Goal: Task Accomplishment & Management: Manage account settings

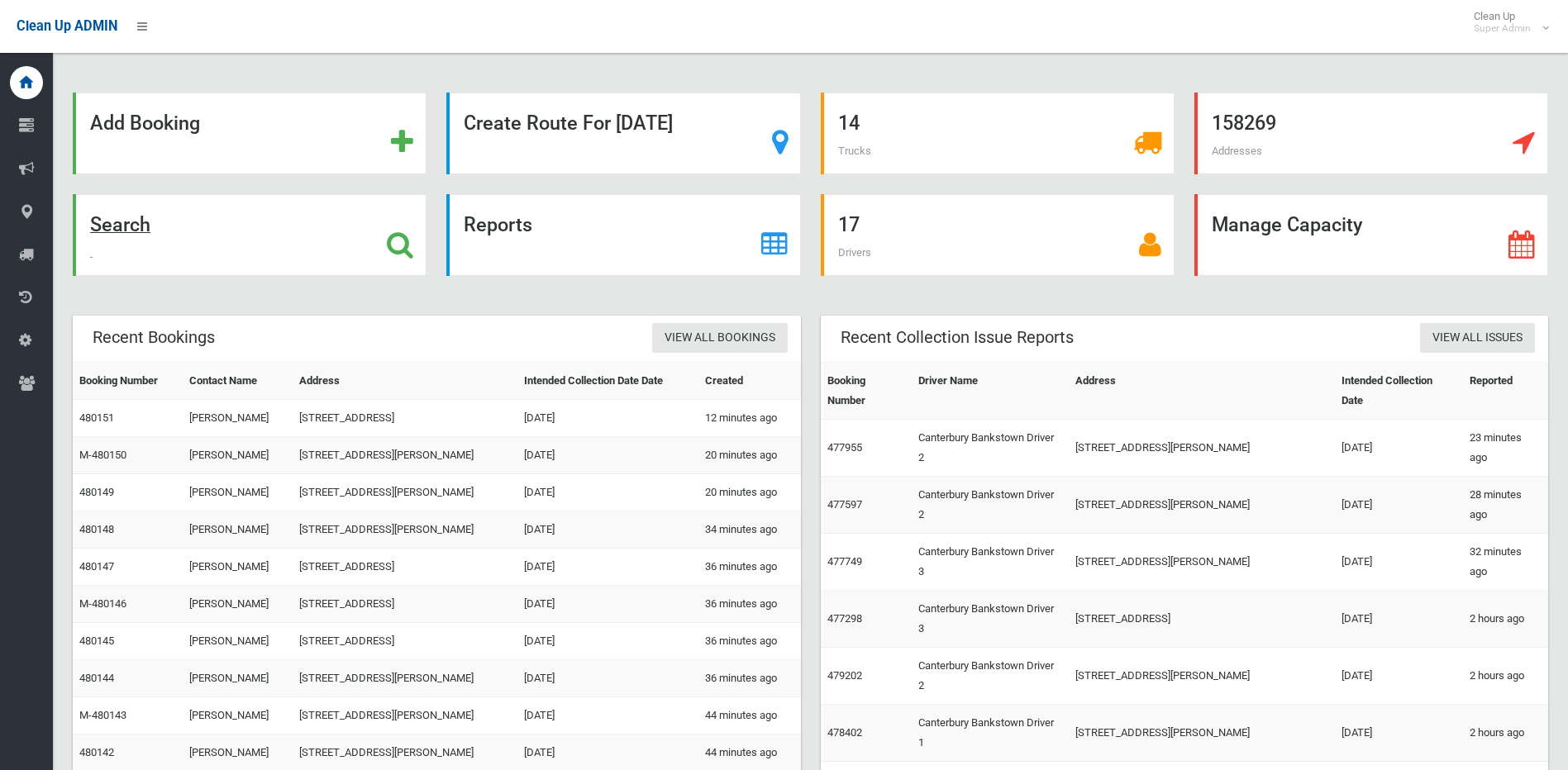
click at [394, 246] on icon at bounding box center [400, 245] width 27 height 28
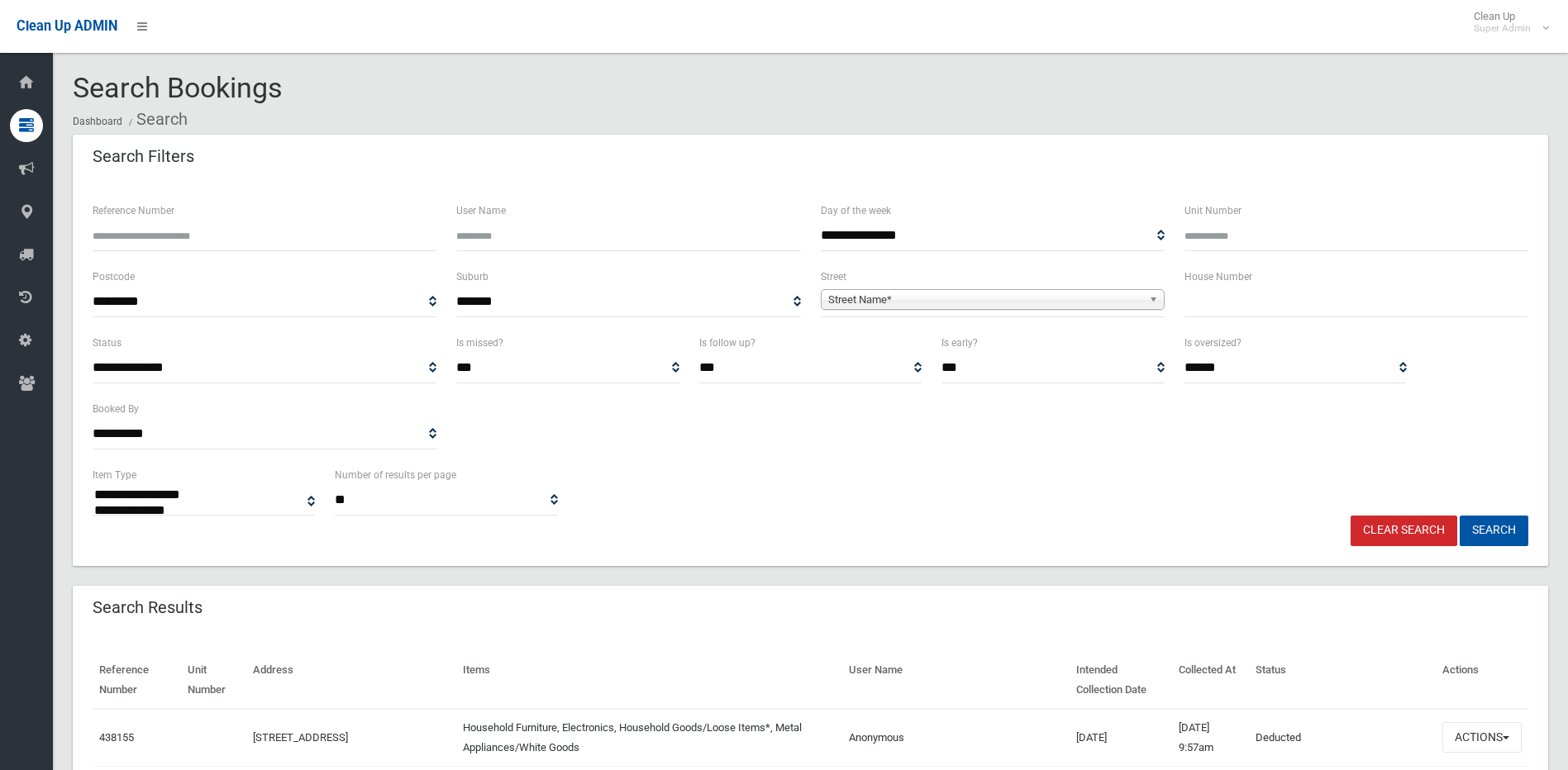
select select
type input "******"
click at [1459, 516] on button "Search" at bounding box center [1494, 531] width 69 height 30
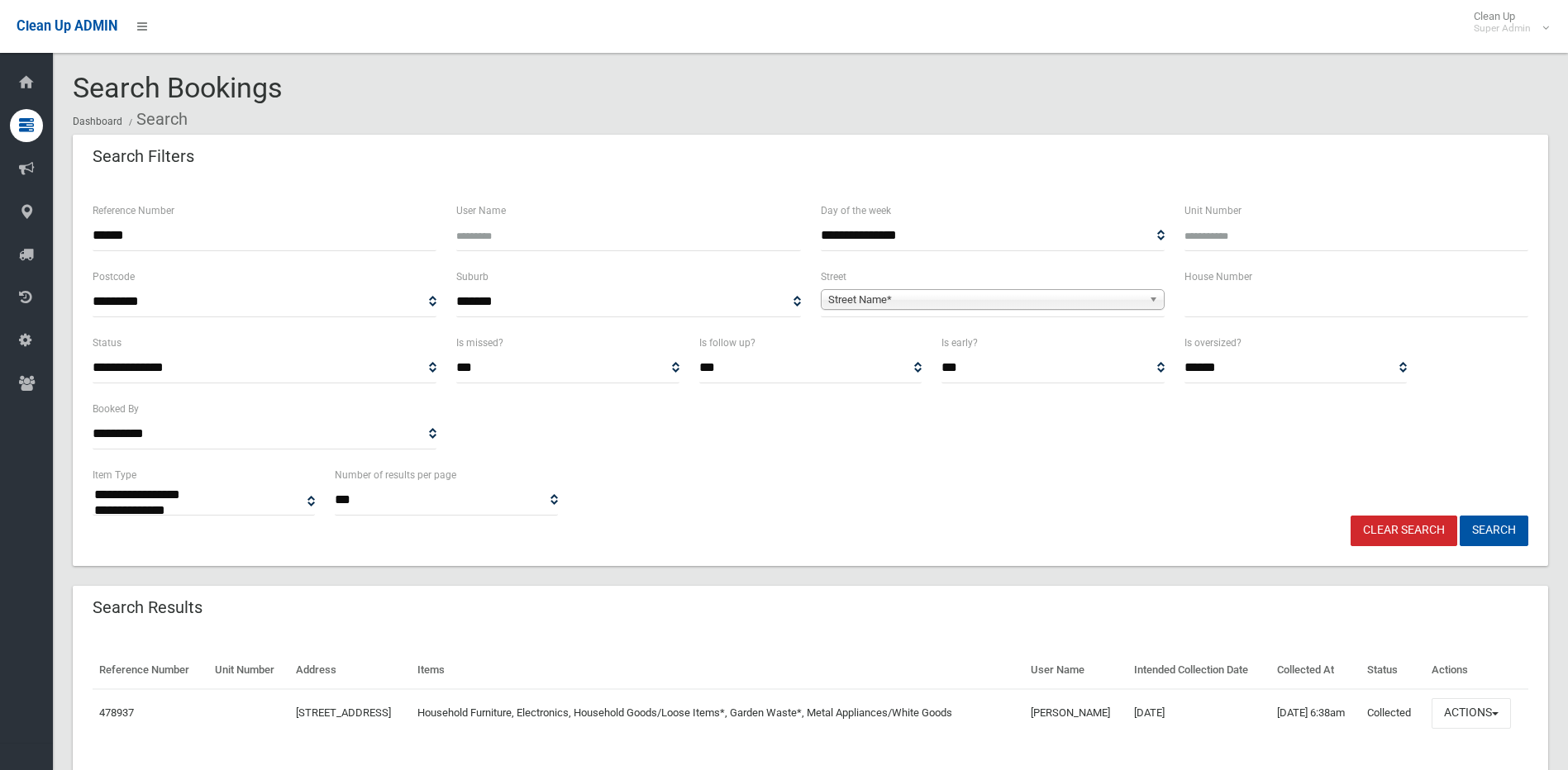
select select
click at [1502, 727] on button "Actions" at bounding box center [1472, 713] width 79 height 30
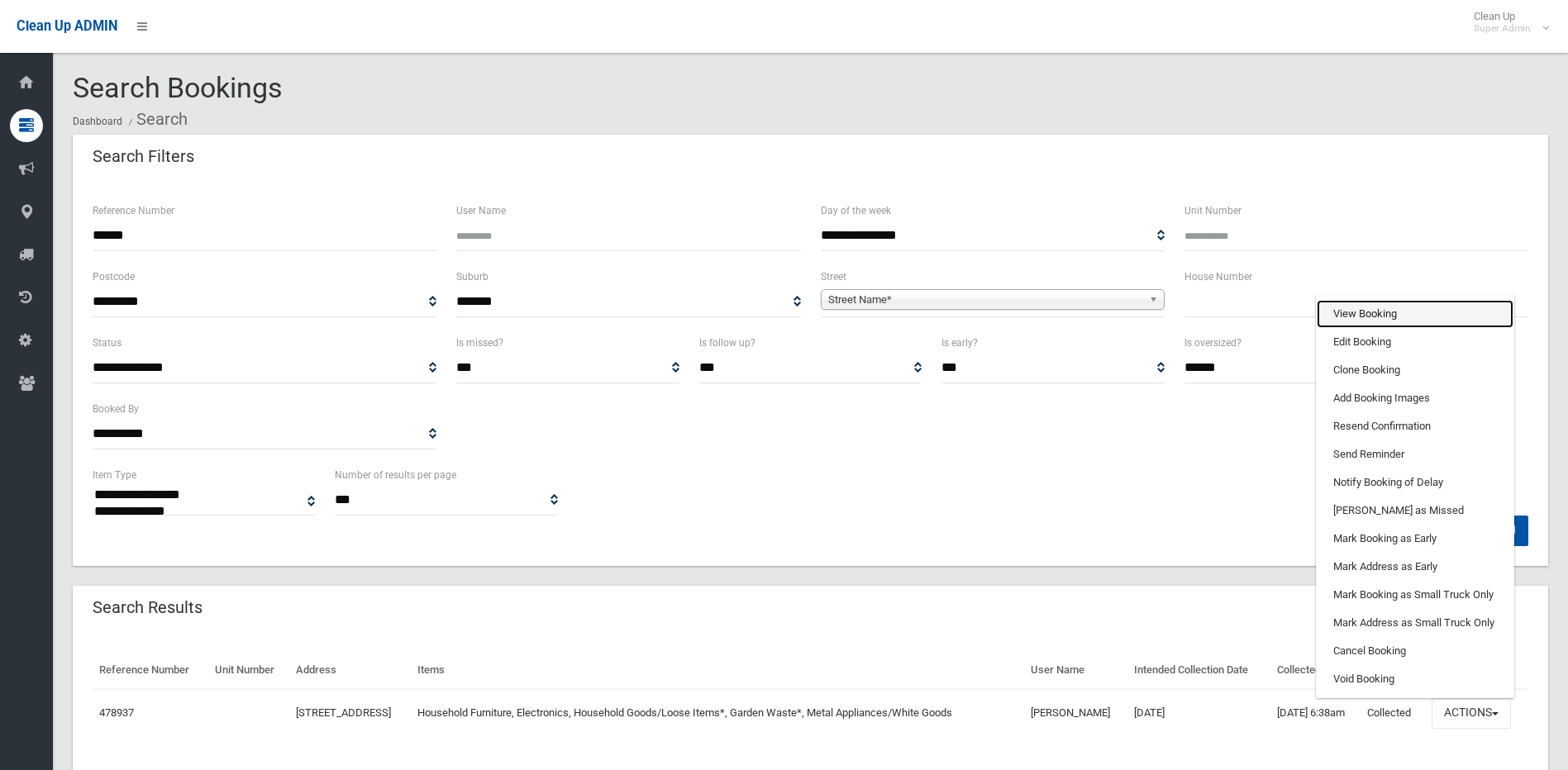
click at [1404, 328] on link "View Booking" at bounding box center [1415, 314] width 196 height 28
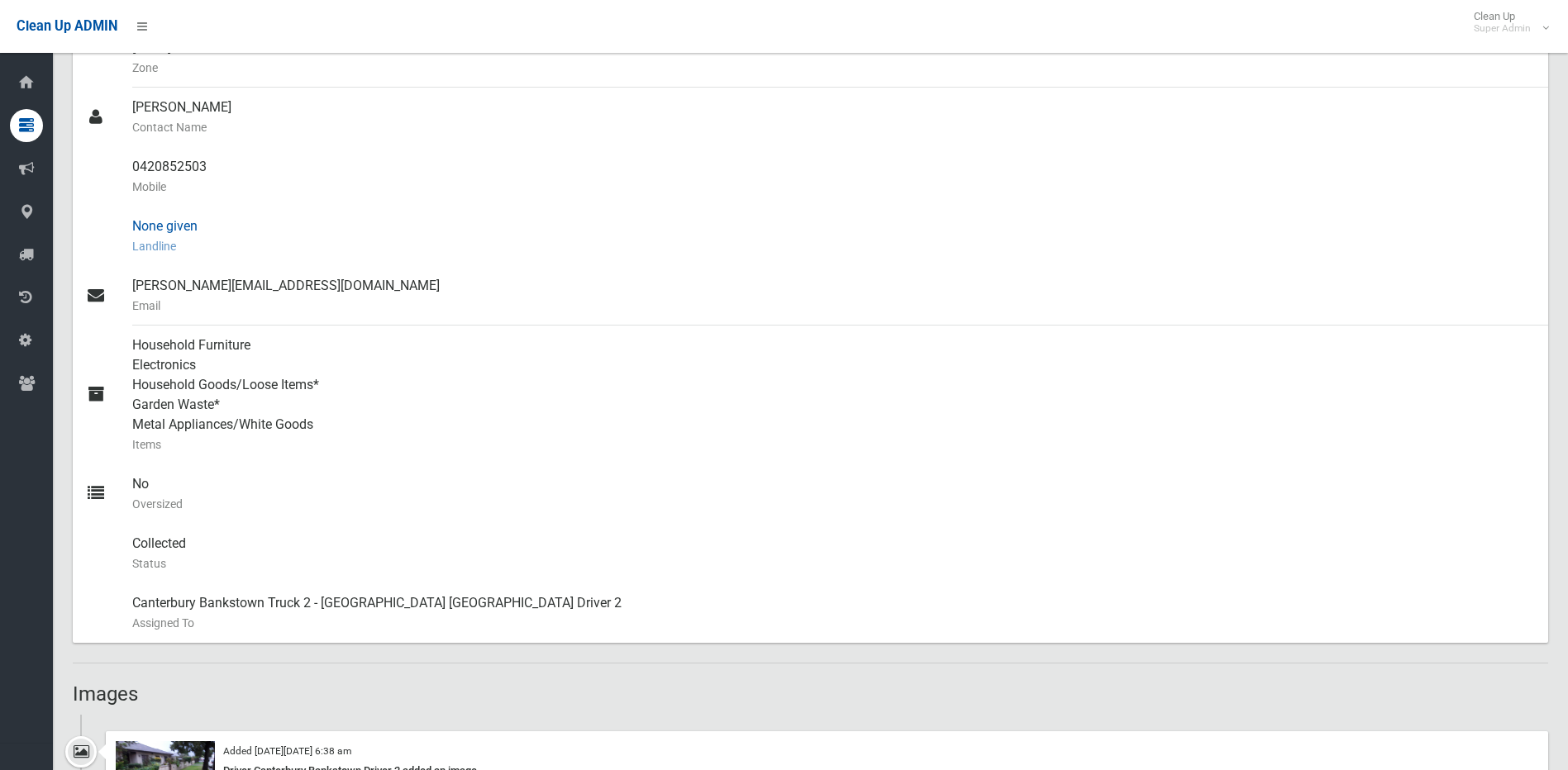
scroll to position [743, 0]
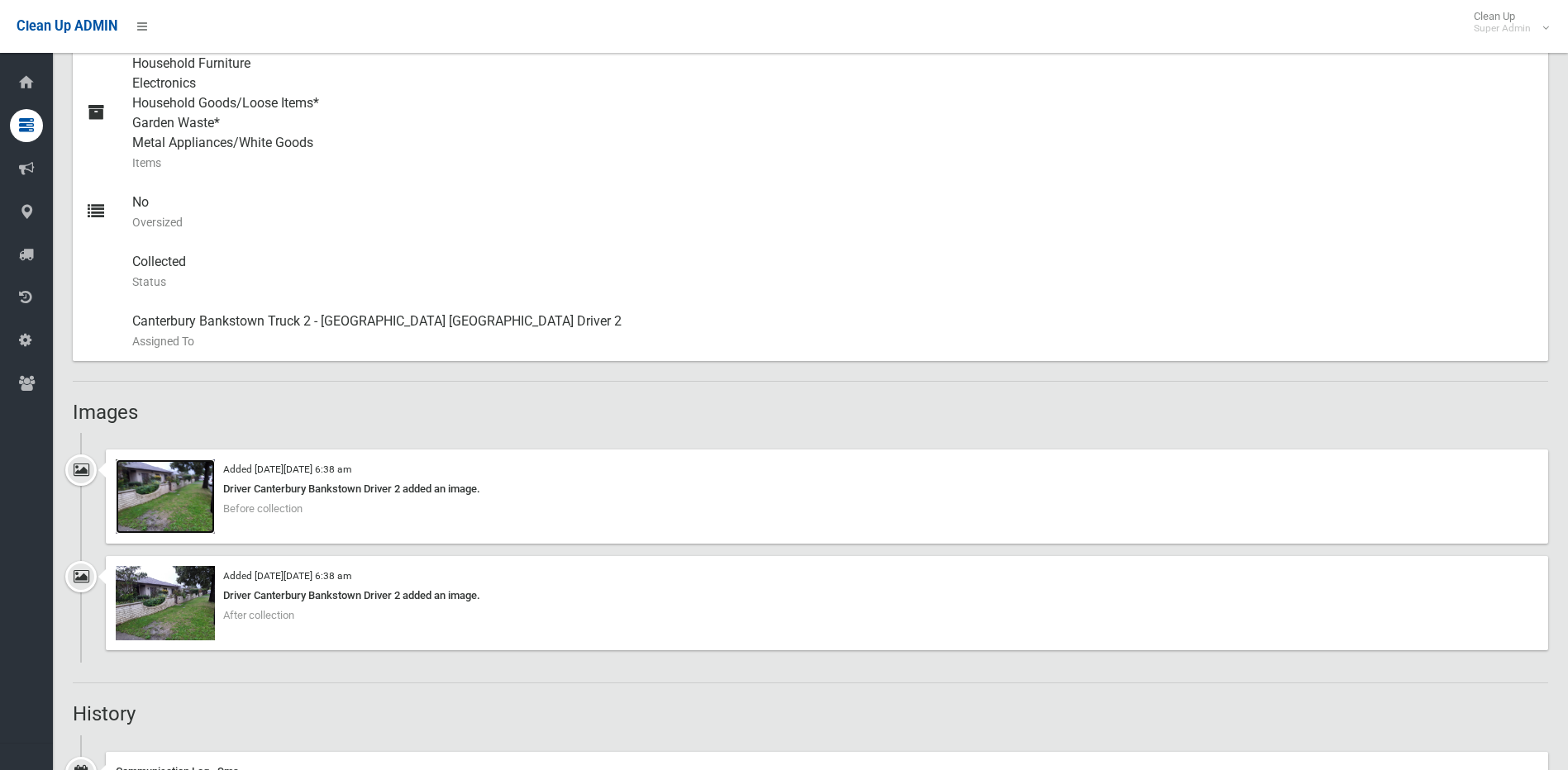
click at [173, 520] on img at bounding box center [165, 496] width 99 height 74
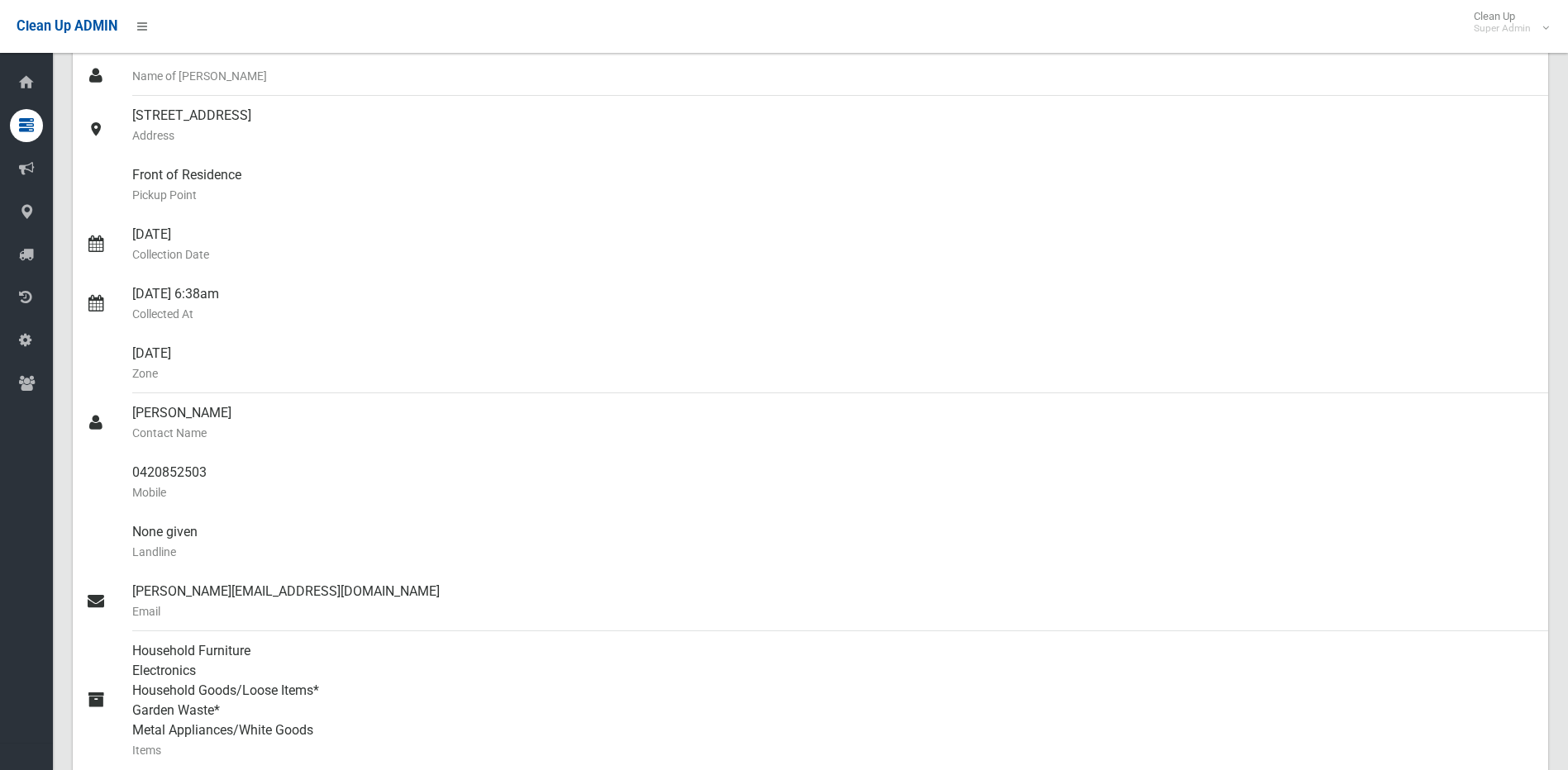
scroll to position [0, 0]
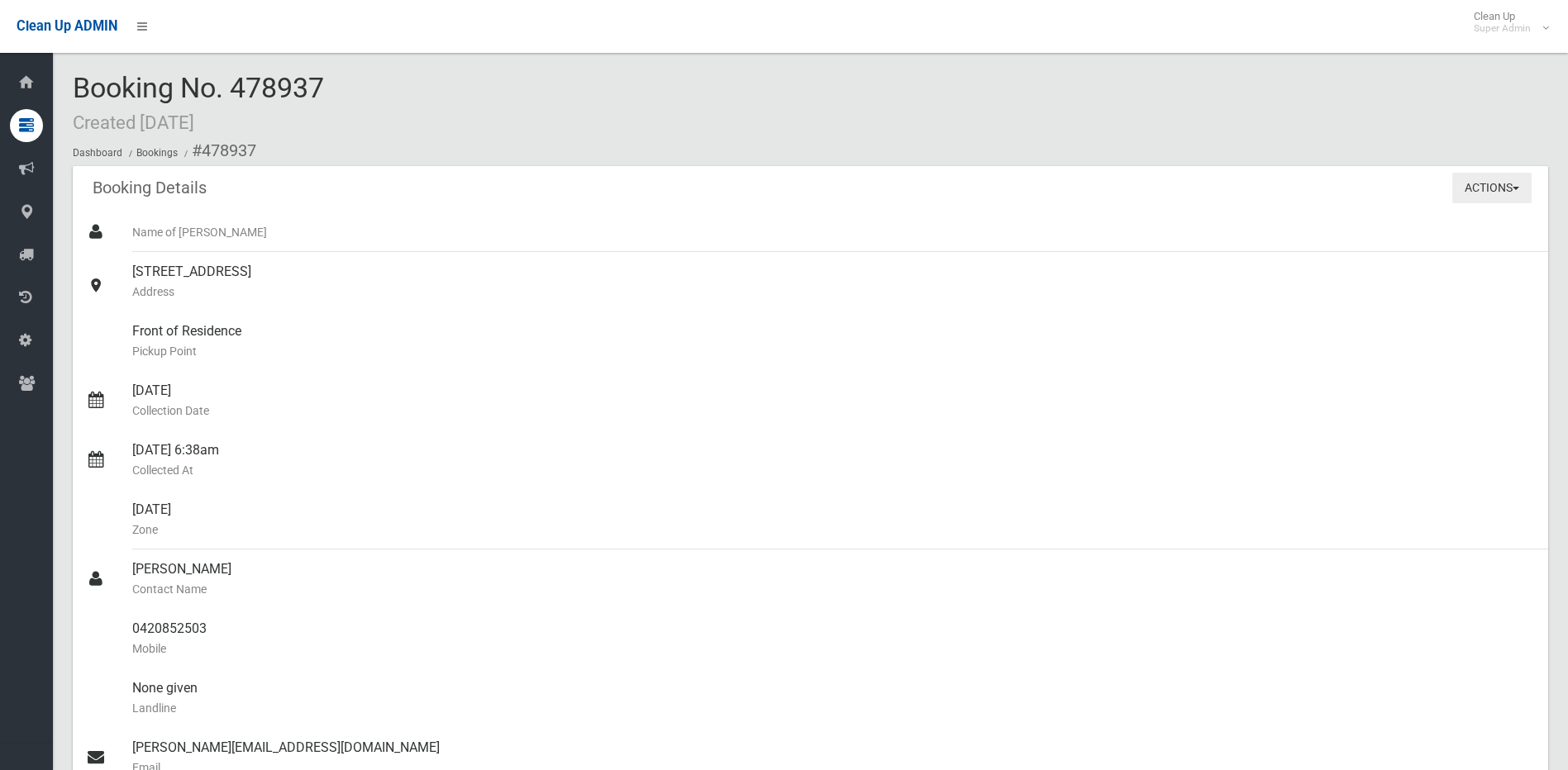
click at [1453, 189] on button "Actions" at bounding box center [1492, 188] width 79 height 30
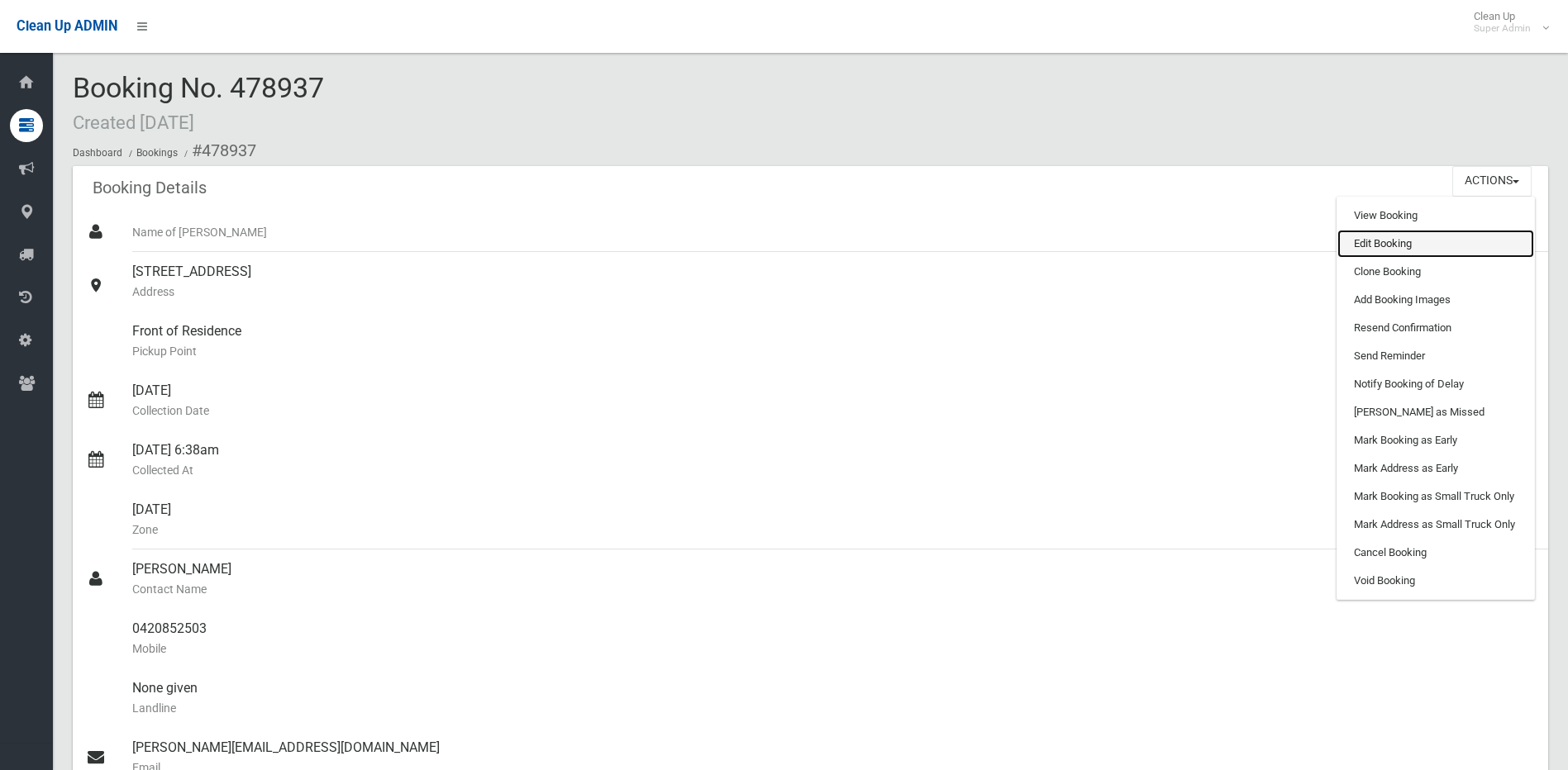
click at [1382, 239] on link "Edit Booking" at bounding box center [1435, 244] width 196 height 28
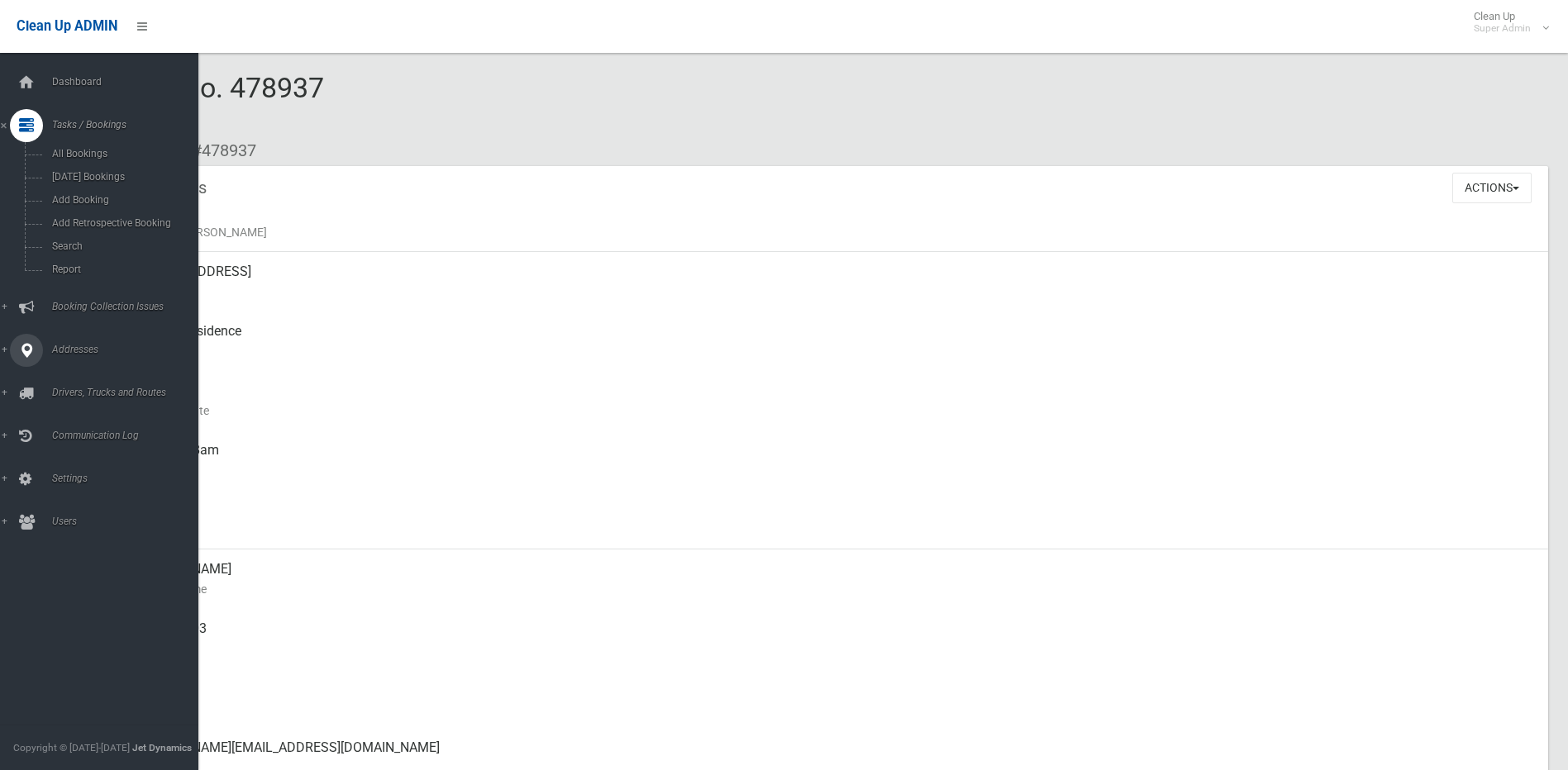
click at [84, 361] on link "Addresses" at bounding box center [105, 351] width 211 height 33
click at [65, 244] on span "All Addresses" at bounding box center [122, 239] width 150 height 11
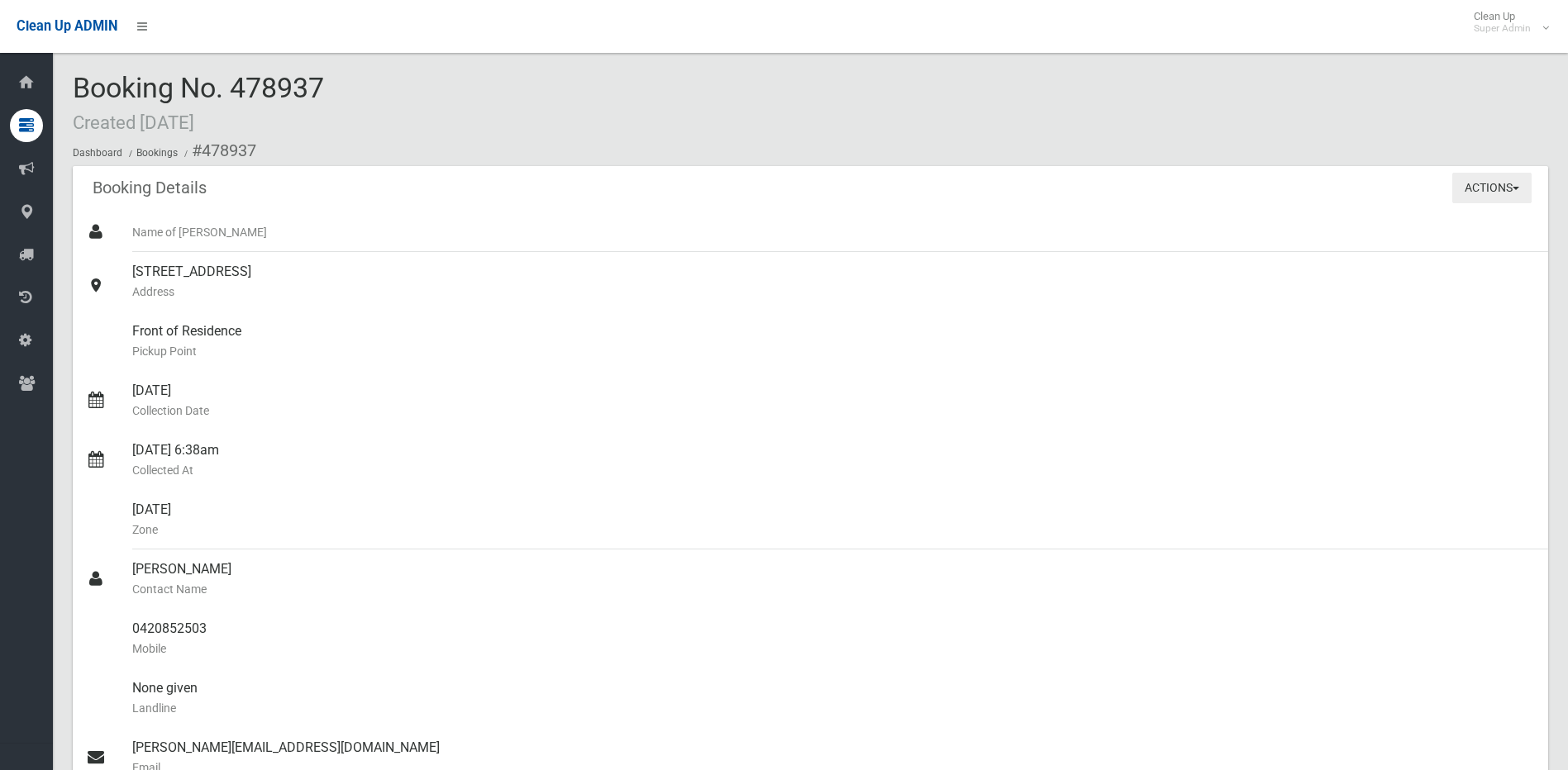
click at [1481, 199] on button "Actions" at bounding box center [1492, 188] width 79 height 30
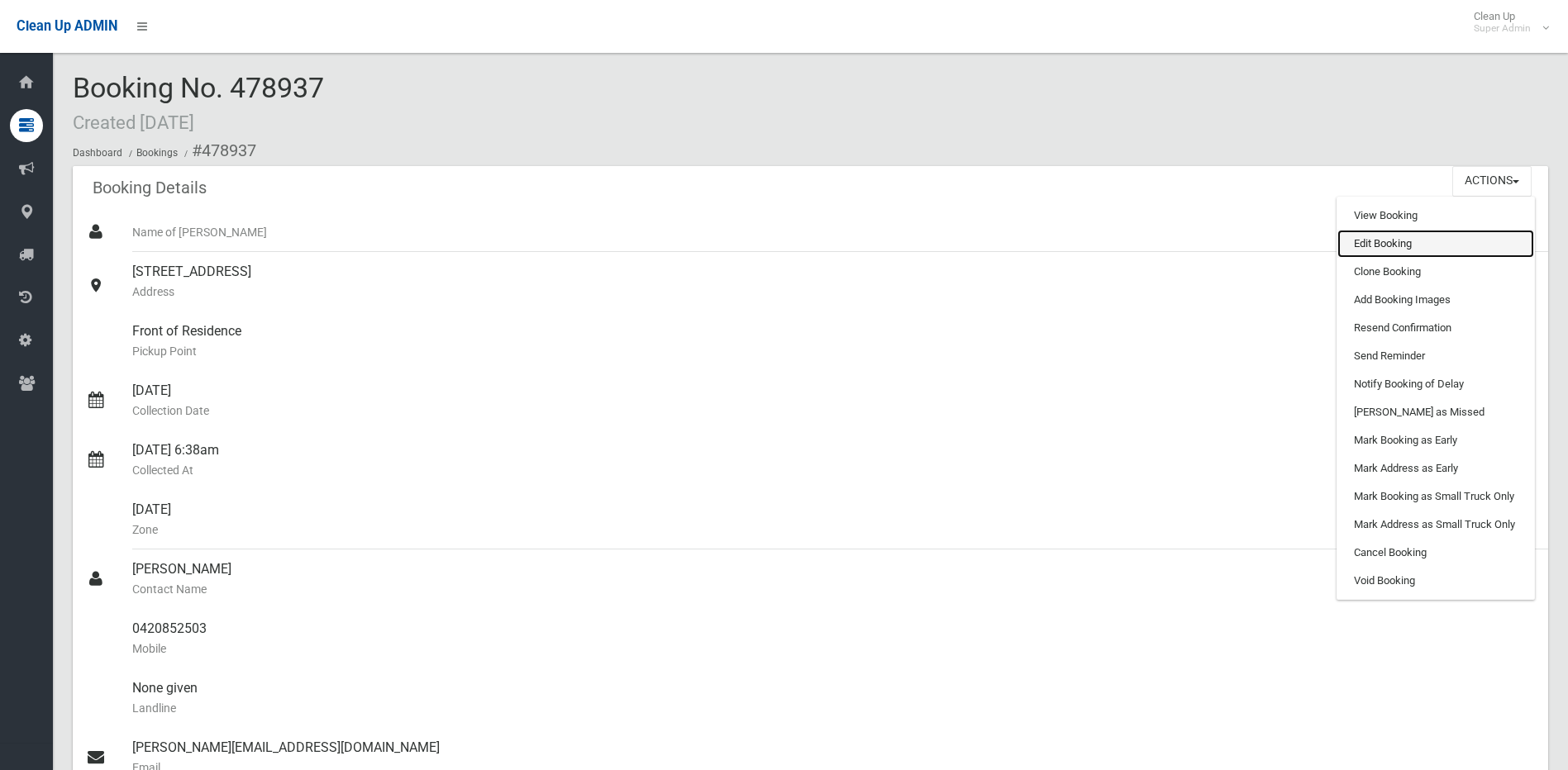
click at [1454, 245] on link "Edit Booking" at bounding box center [1435, 244] width 196 height 28
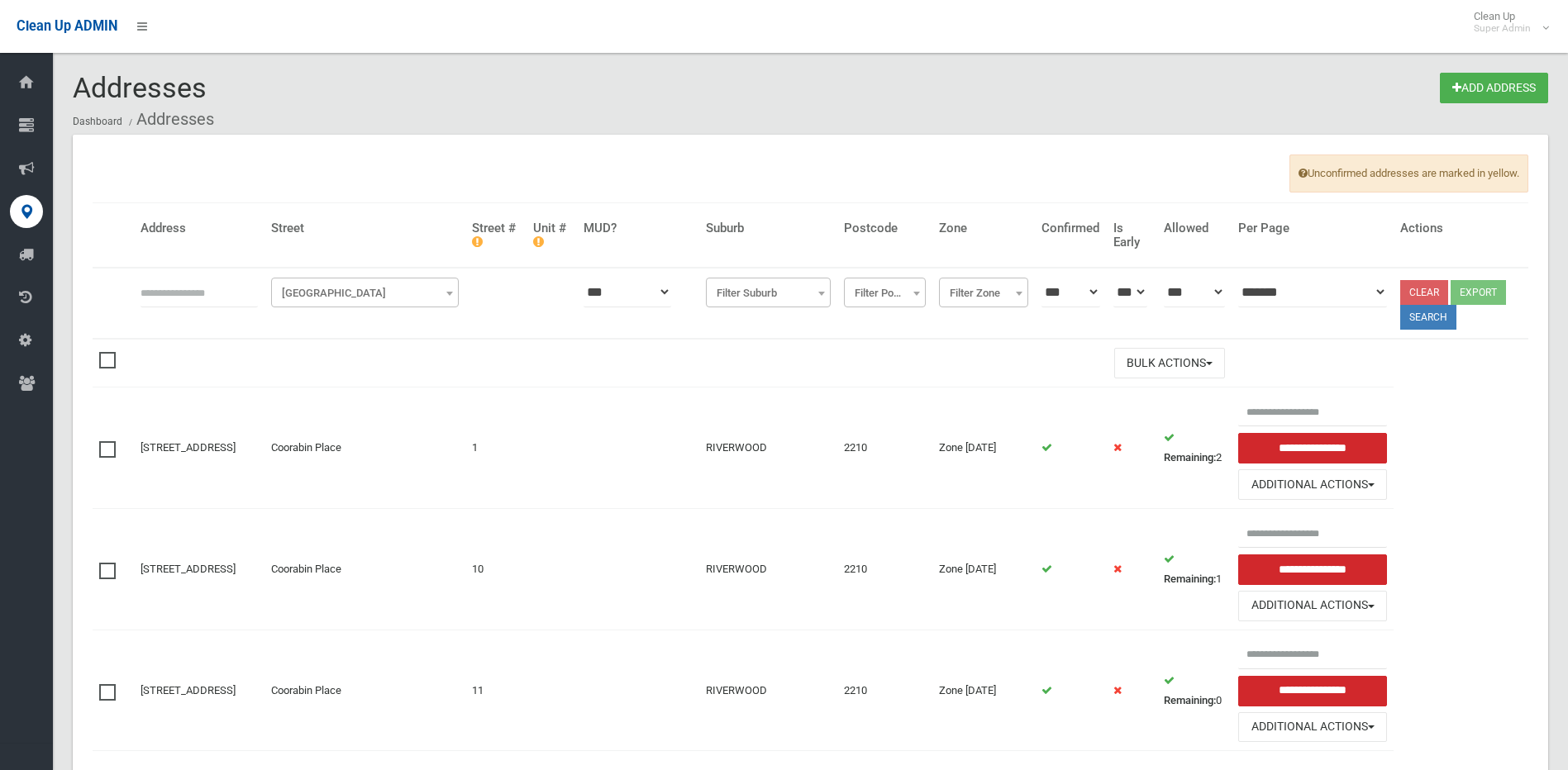
click at [245, 294] on input "text" at bounding box center [199, 291] width 117 height 30
type input "**********"
click button at bounding box center [0, 0] width 0 height 0
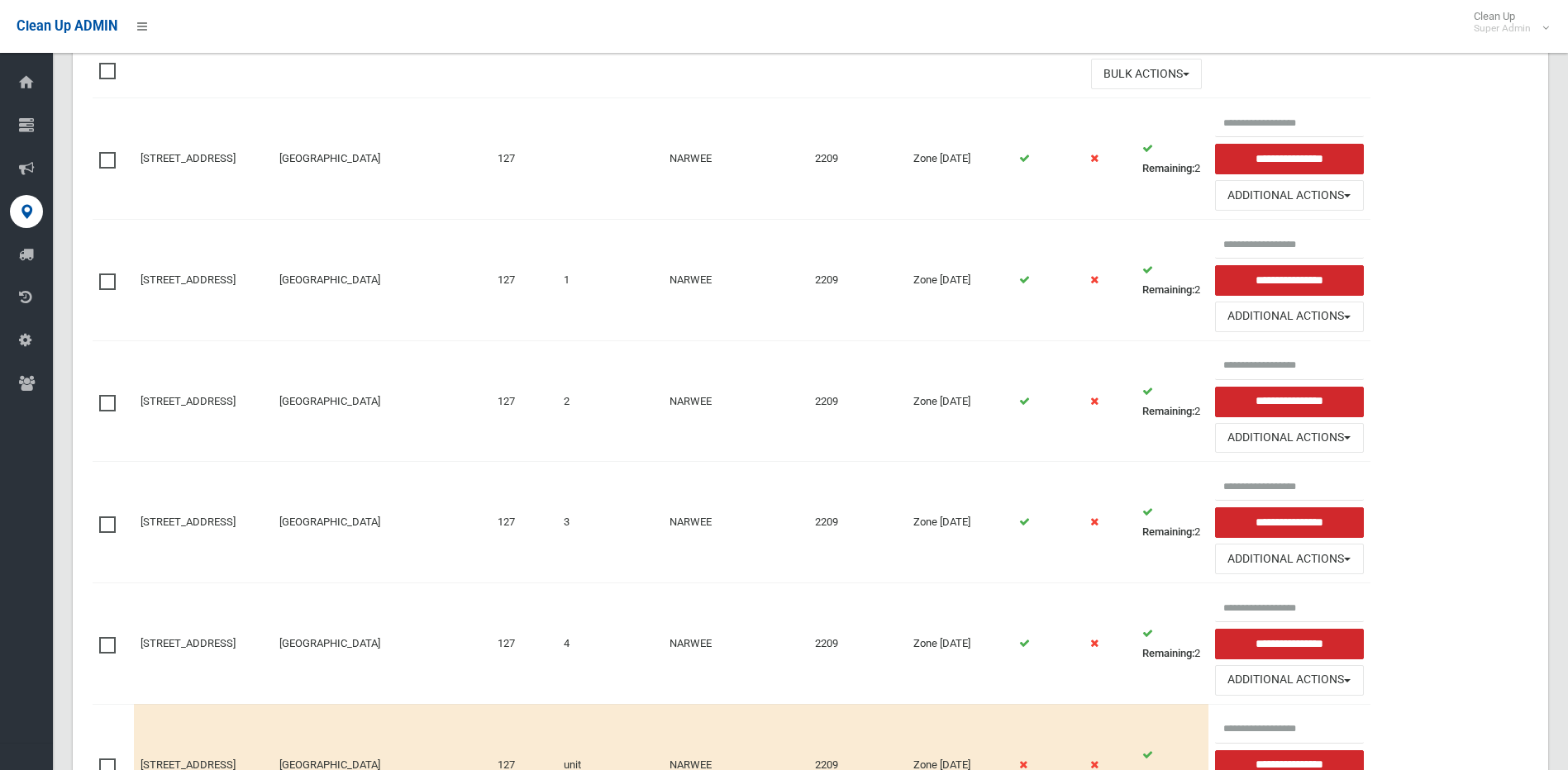
scroll to position [562, 0]
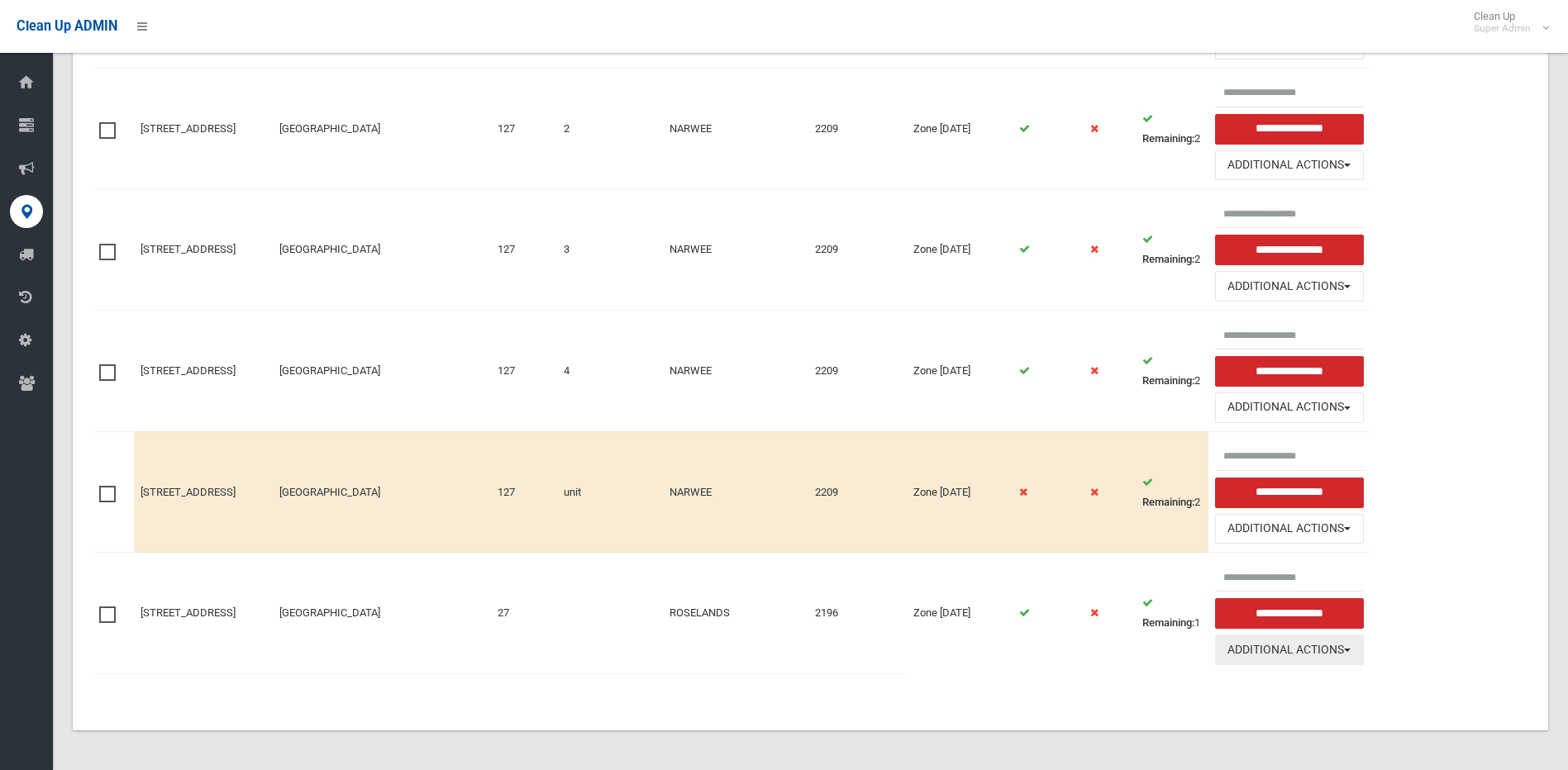
click at [1250, 653] on button "Additional Actions" at bounding box center [1289, 649] width 149 height 30
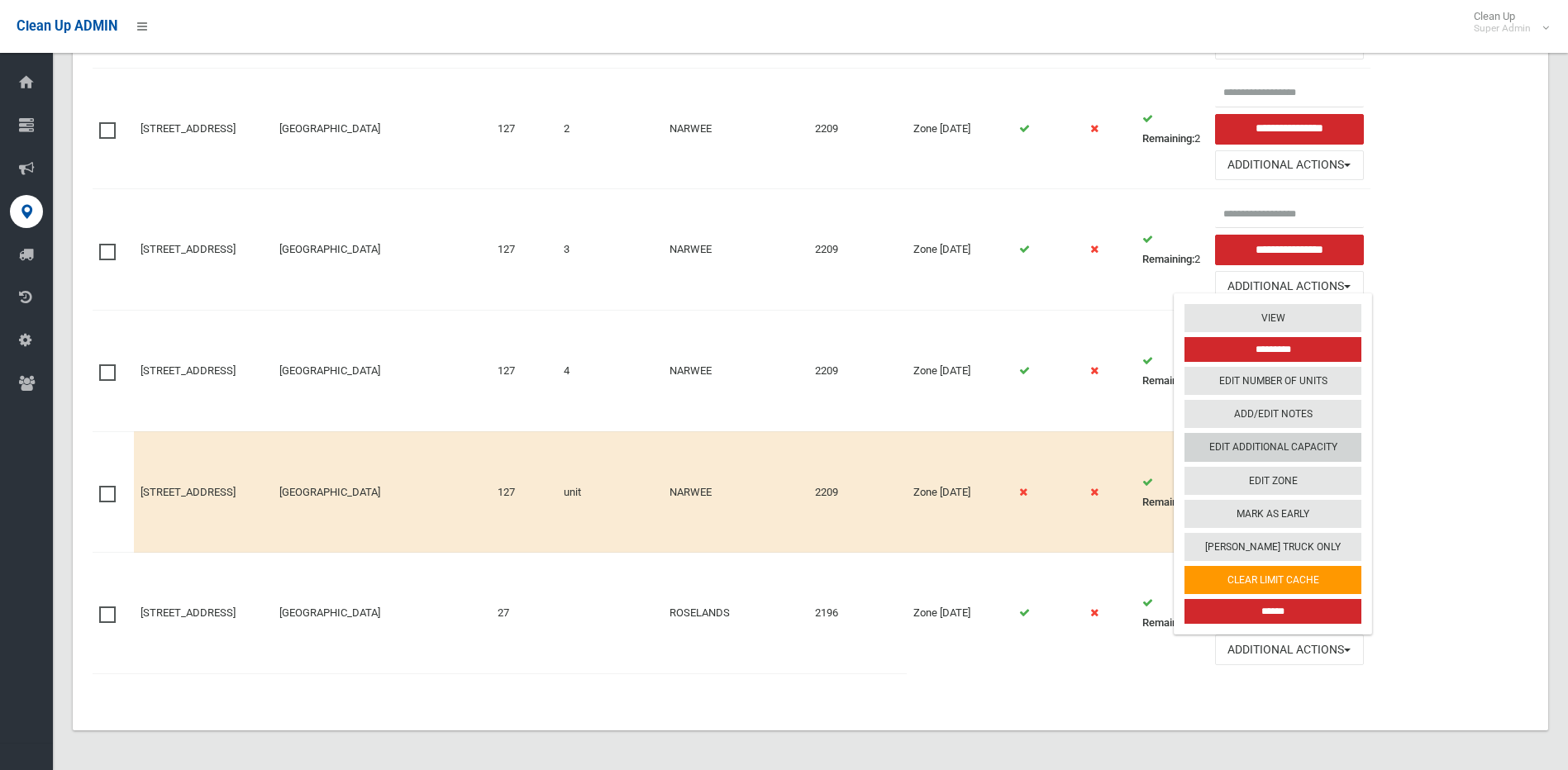
click at [1293, 449] on link "Edit Additional Capacity" at bounding box center [1272, 448] width 177 height 28
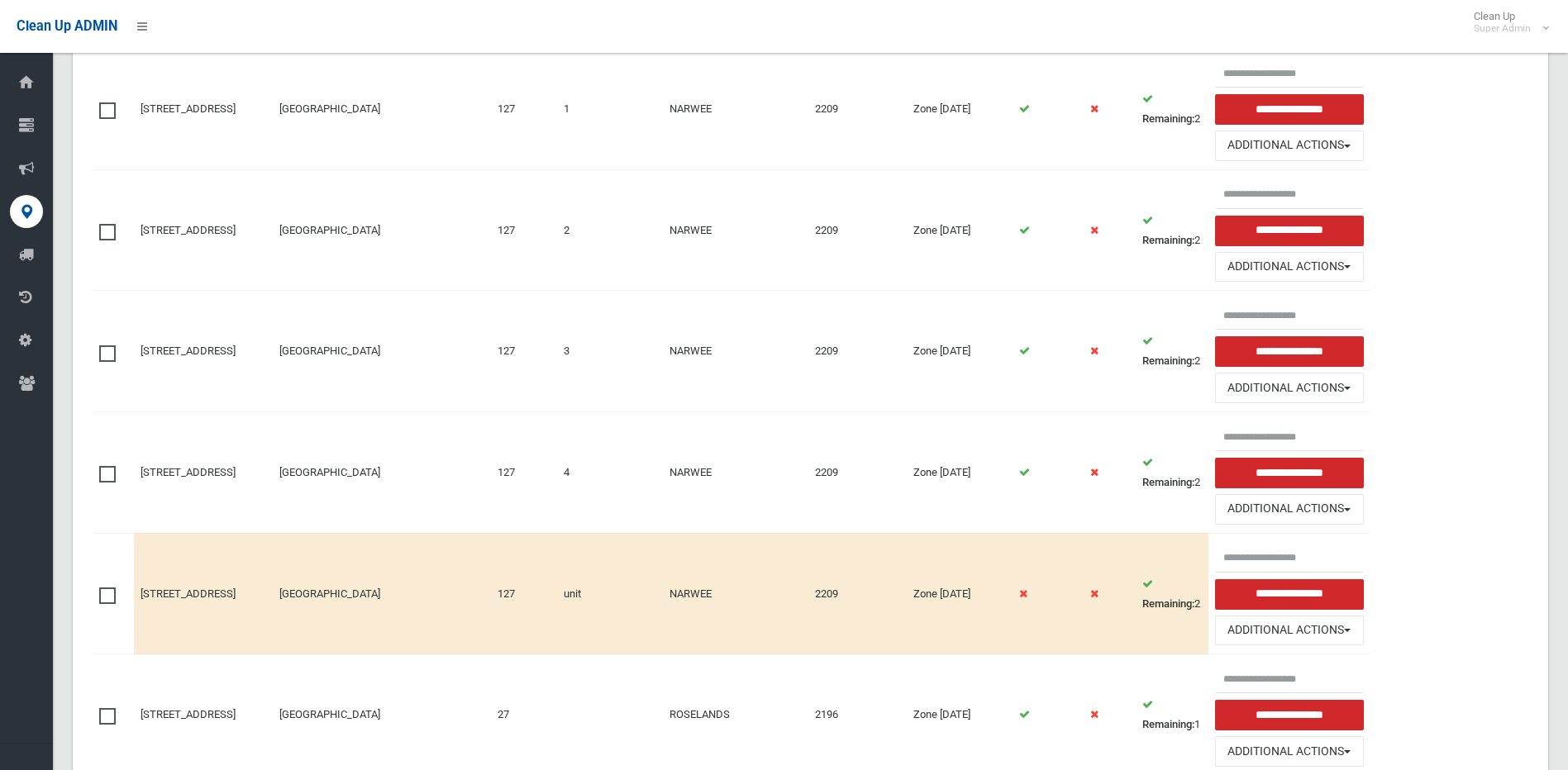
scroll to position [315, 0]
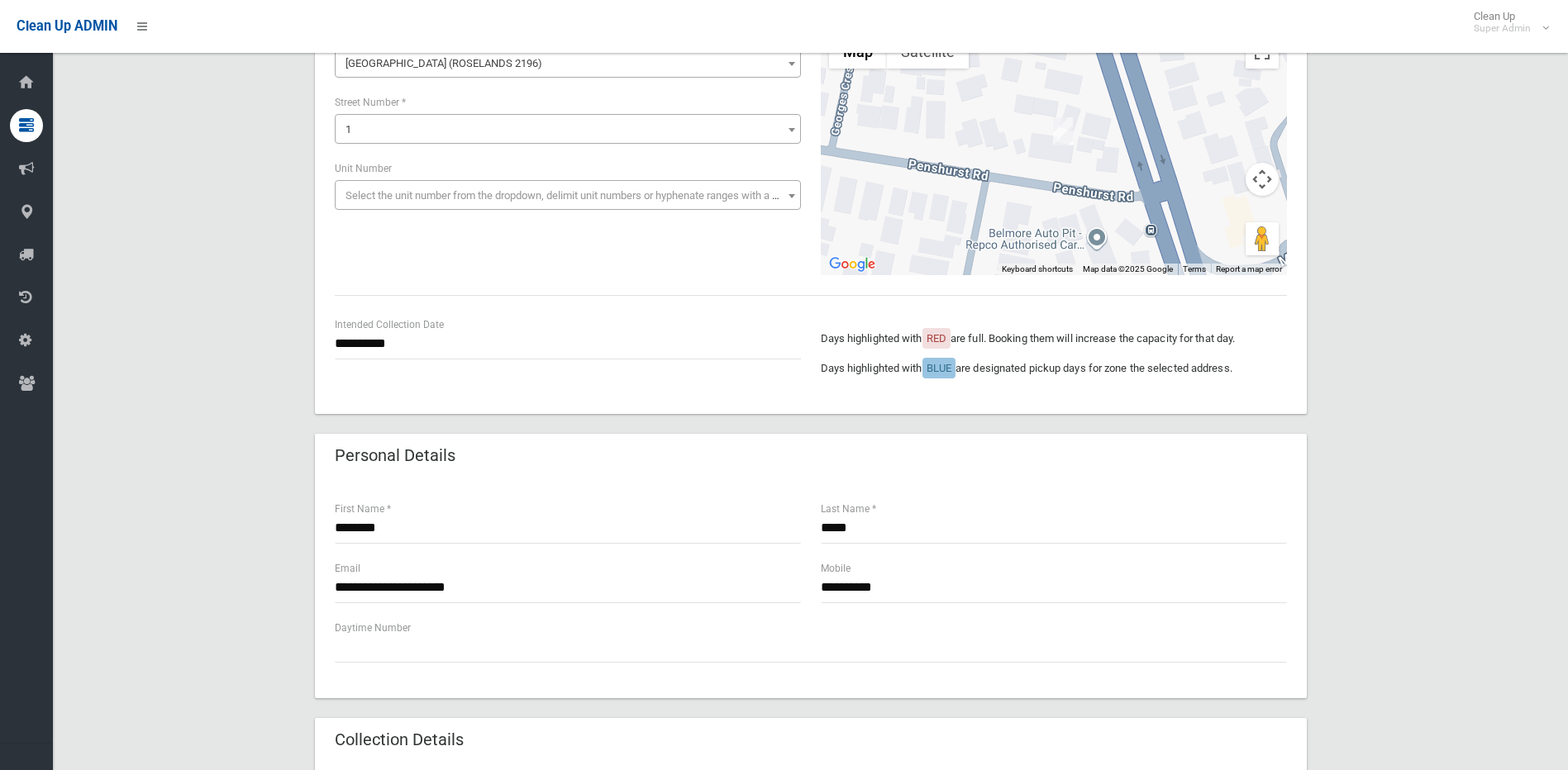
scroll to position [30, 0]
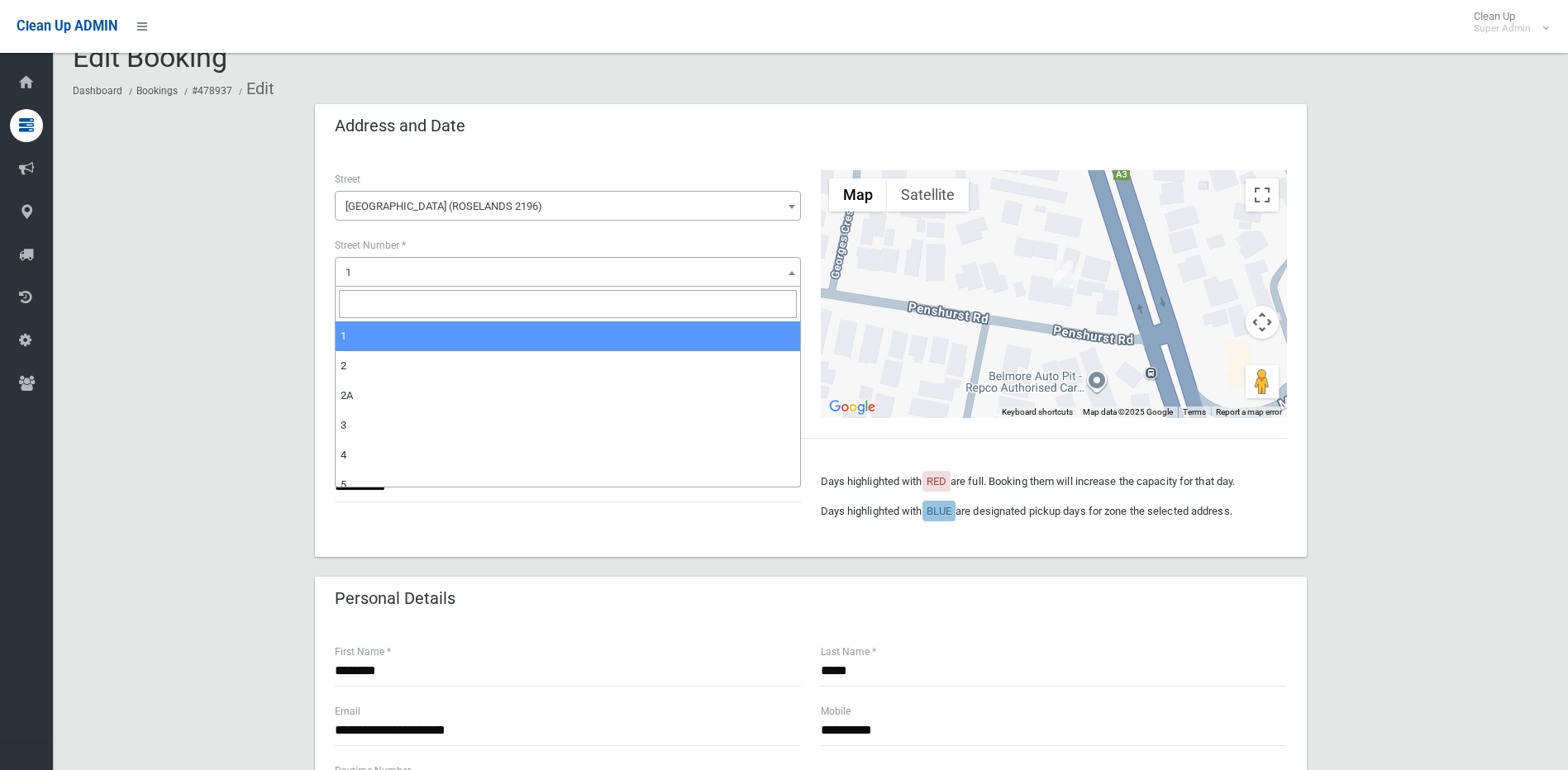
click at [526, 275] on span "1" at bounding box center [568, 272] width 458 height 23
click at [473, 307] on input "search" at bounding box center [568, 304] width 458 height 28
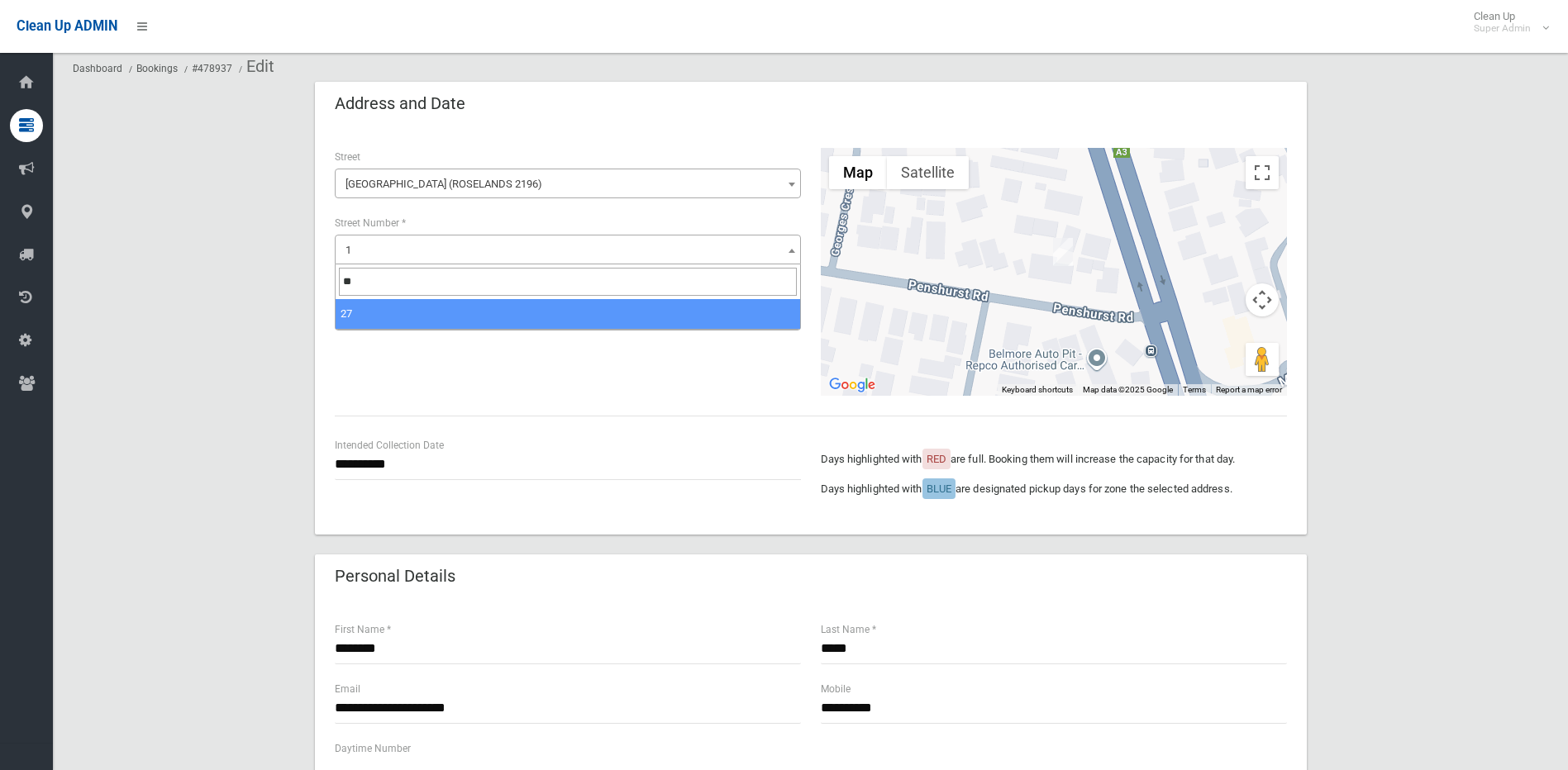
scroll to position [83, 0]
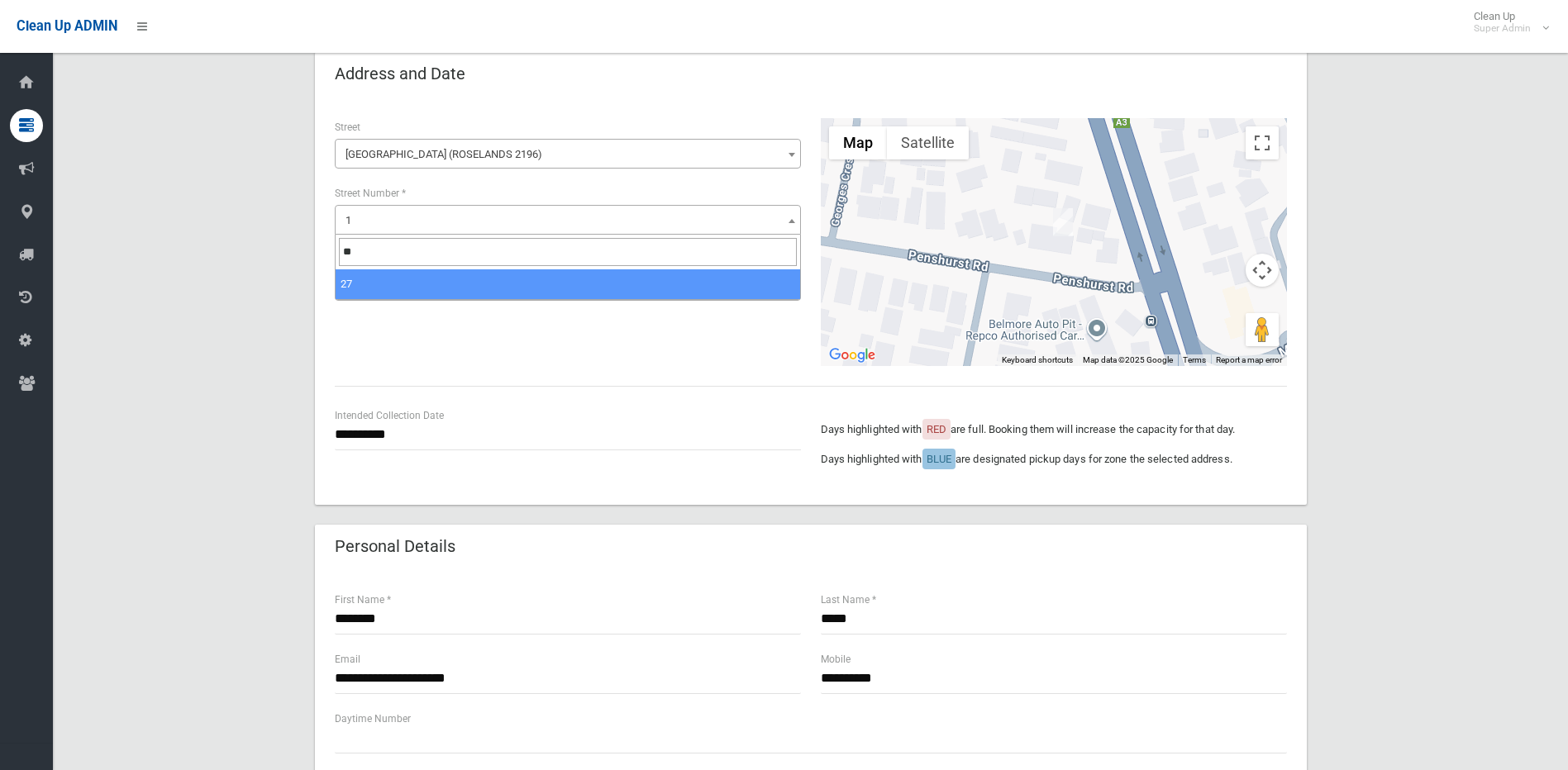
type input "**"
select select "**"
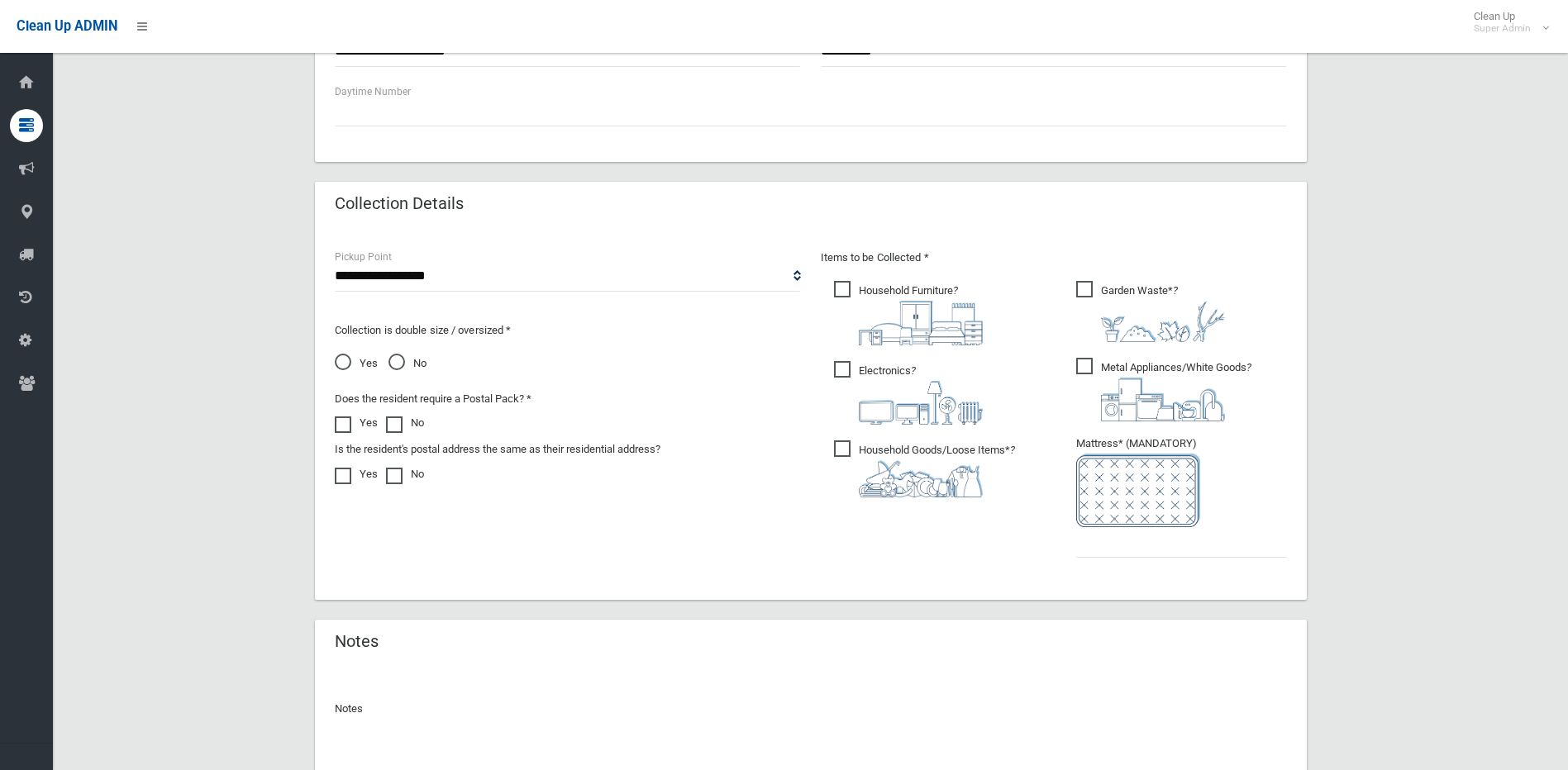
scroll to position [857, 0]
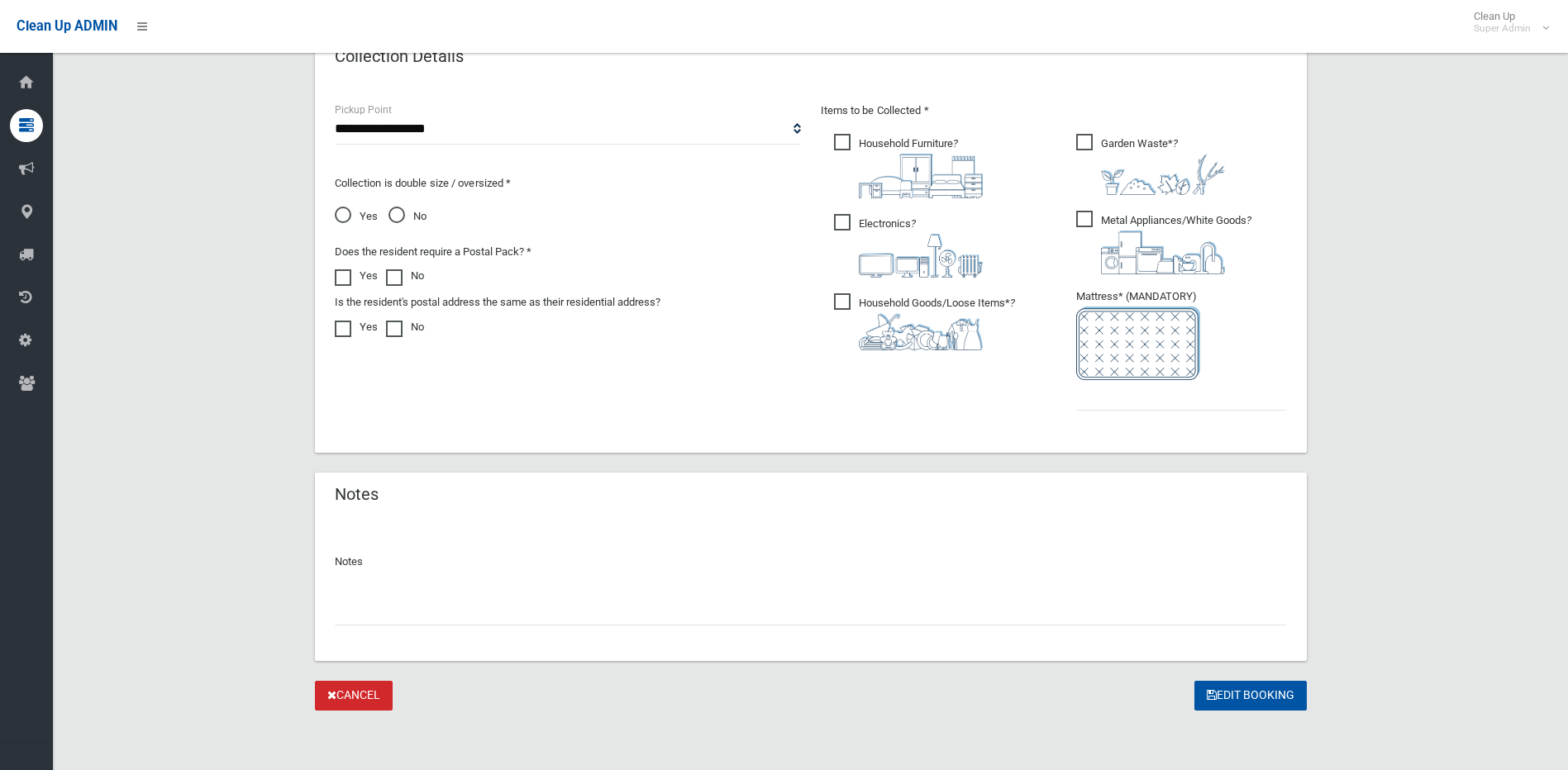
click at [516, 622] on input "text" at bounding box center [811, 610] width 952 height 30
type input "*"
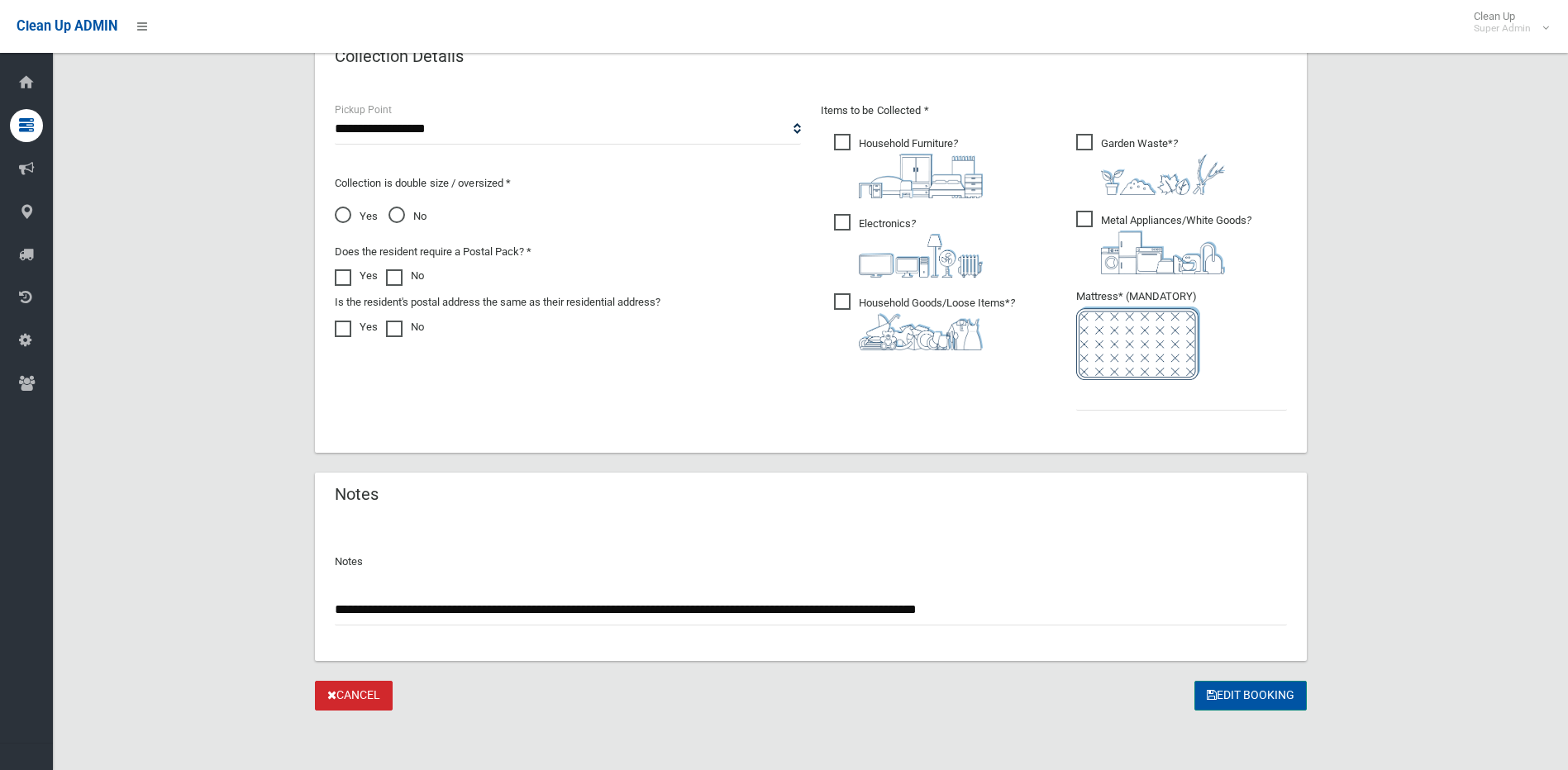
type input "**********"
click at [1239, 691] on button "Edit Booking" at bounding box center [1250, 696] width 112 height 30
click at [1116, 397] on input "text" at bounding box center [1181, 394] width 211 height 30
type input "*"
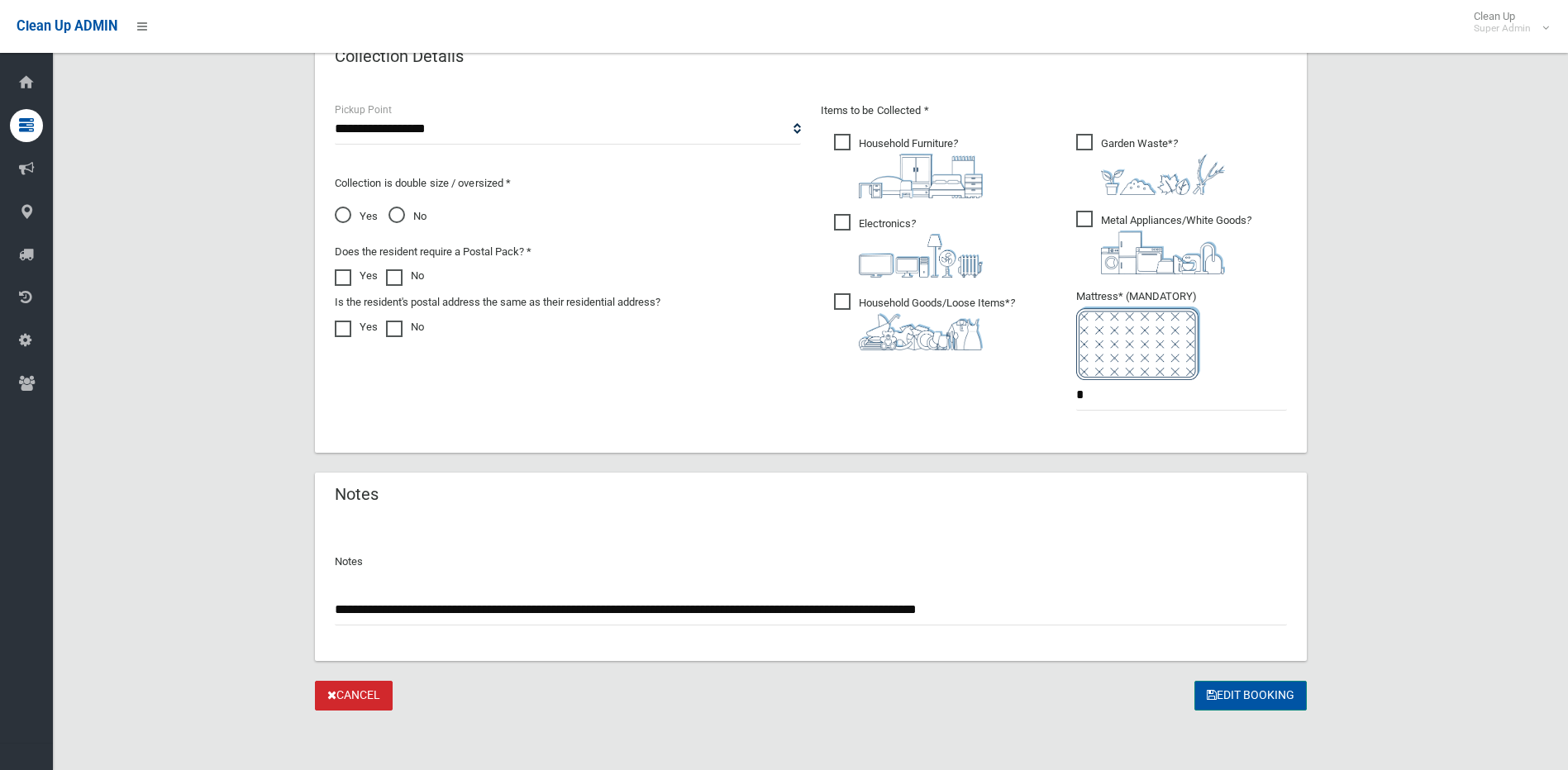
click at [1254, 698] on button "Edit Booking" at bounding box center [1250, 696] width 112 height 30
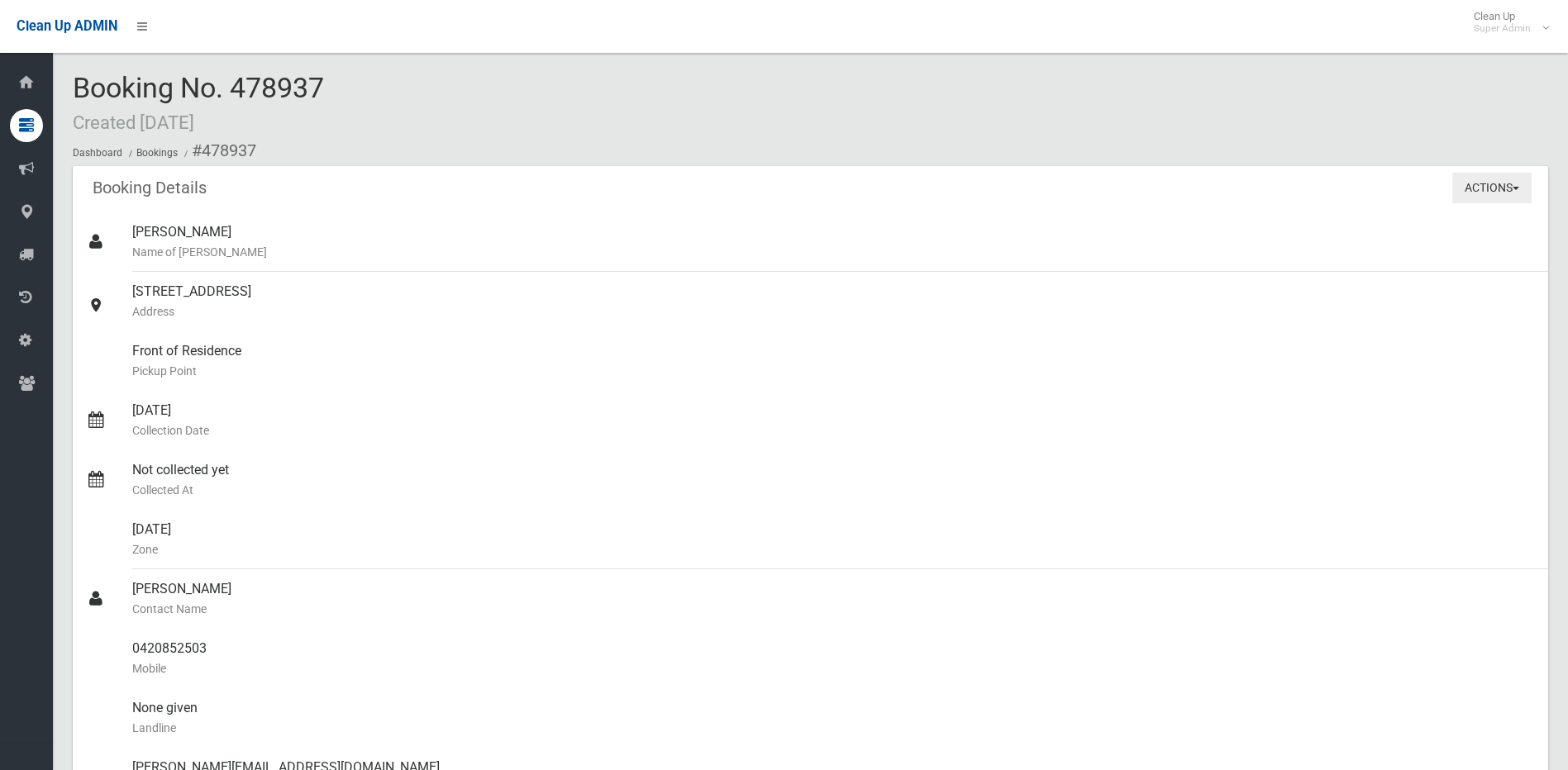
click at [1484, 178] on button "Actions" at bounding box center [1492, 188] width 79 height 30
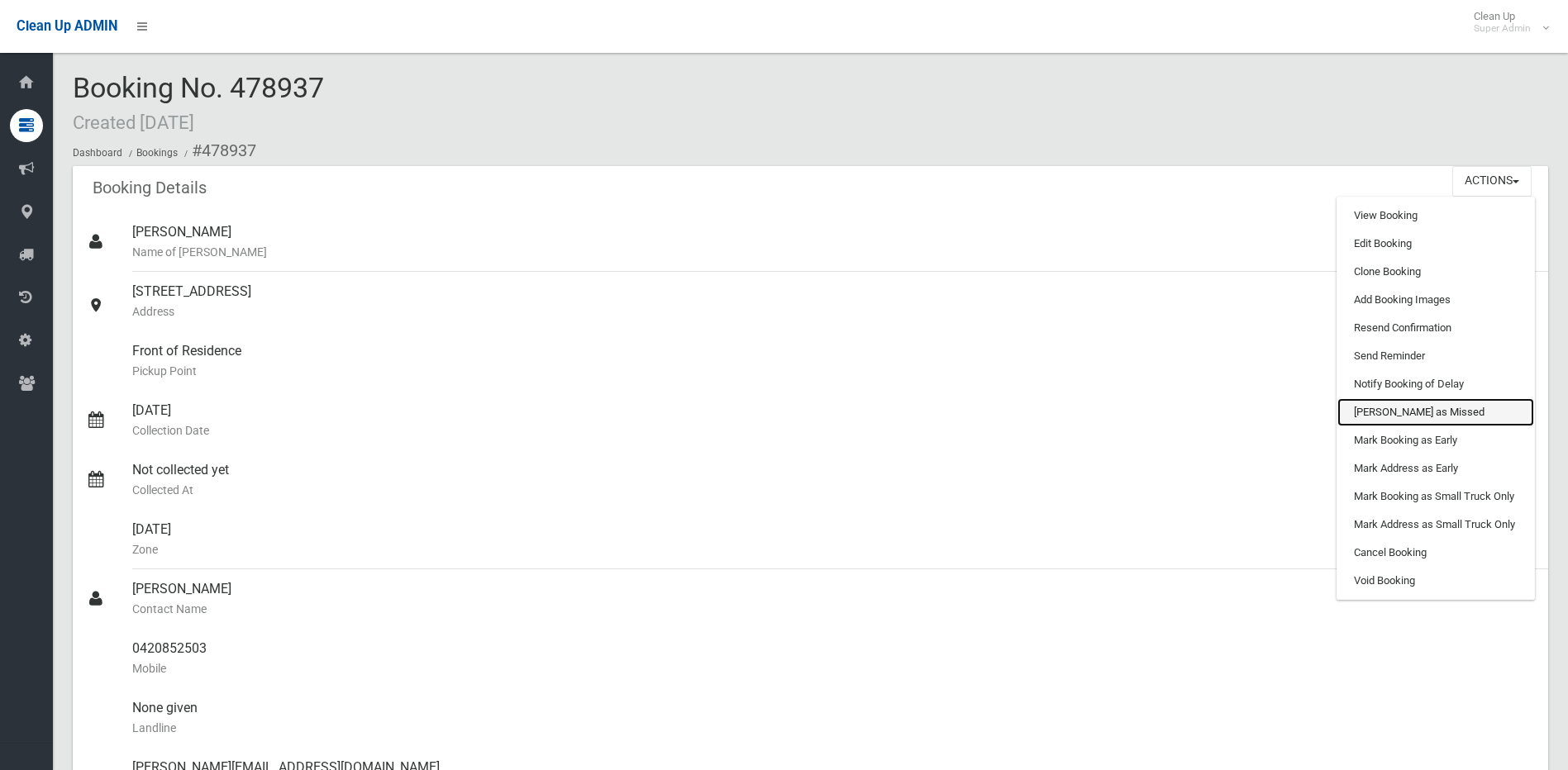
click at [1443, 410] on link "[PERSON_NAME] as Missed" at bounding box center [1435, 412] width 196 height 28
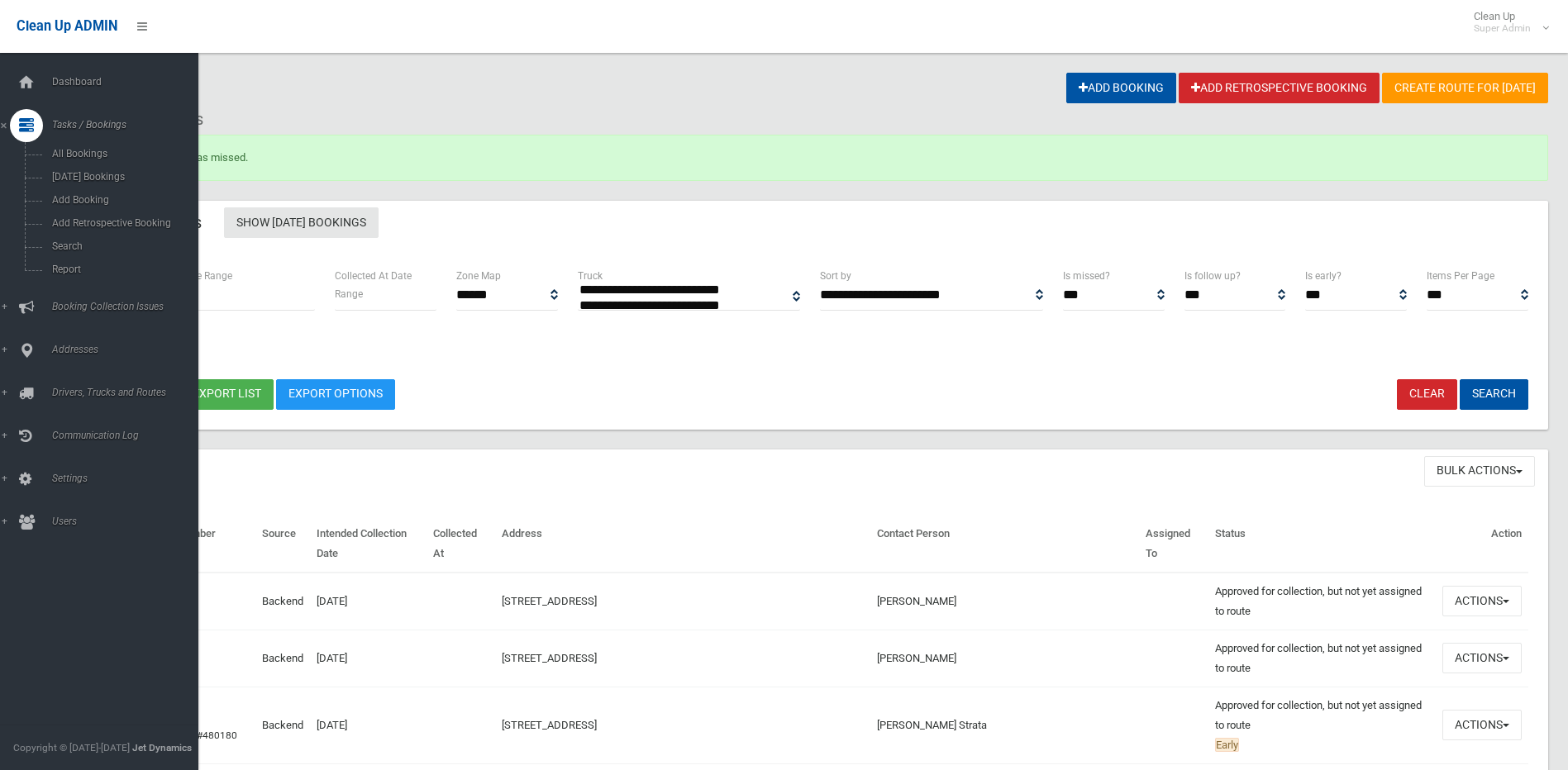
select select
